Goal: Transaction & Acquisition: Purchase product/service

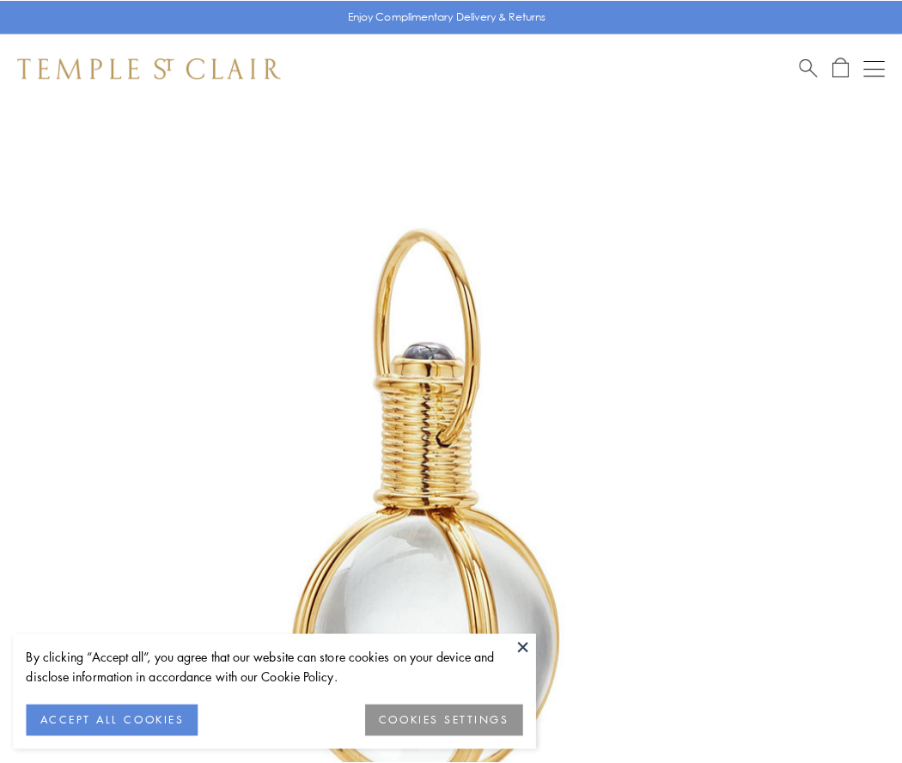
scroll to position [449, 0]
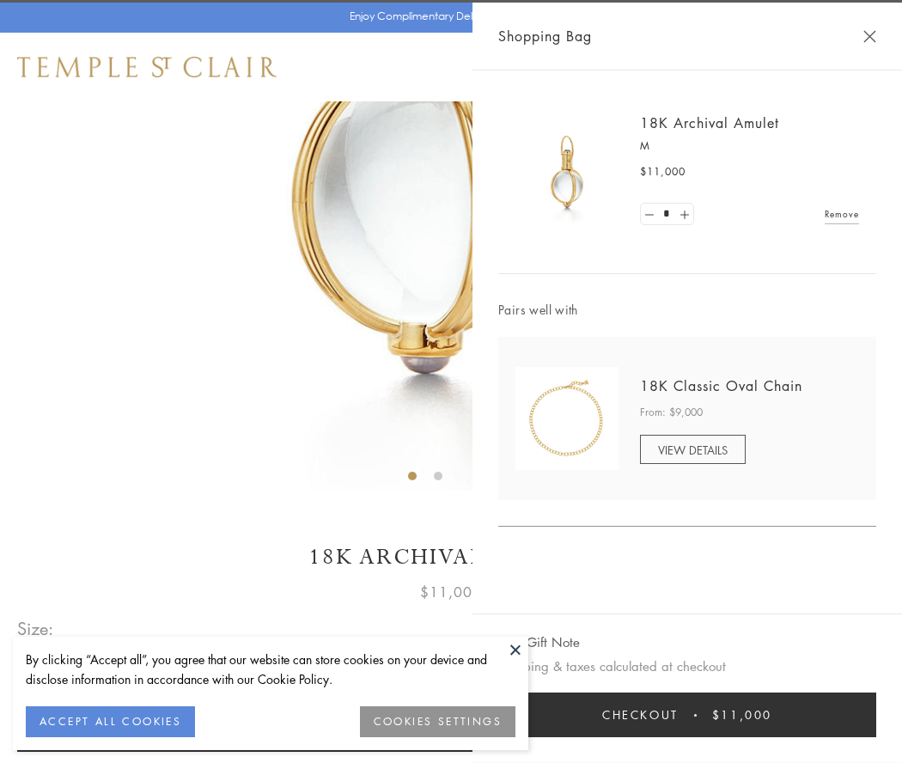
click at [688, 715] on button "Checkout $11,000" at bounding box center [687, 715] width 378 height 45
